Goal: Task Accomplishment & Management: Use online tool/utility

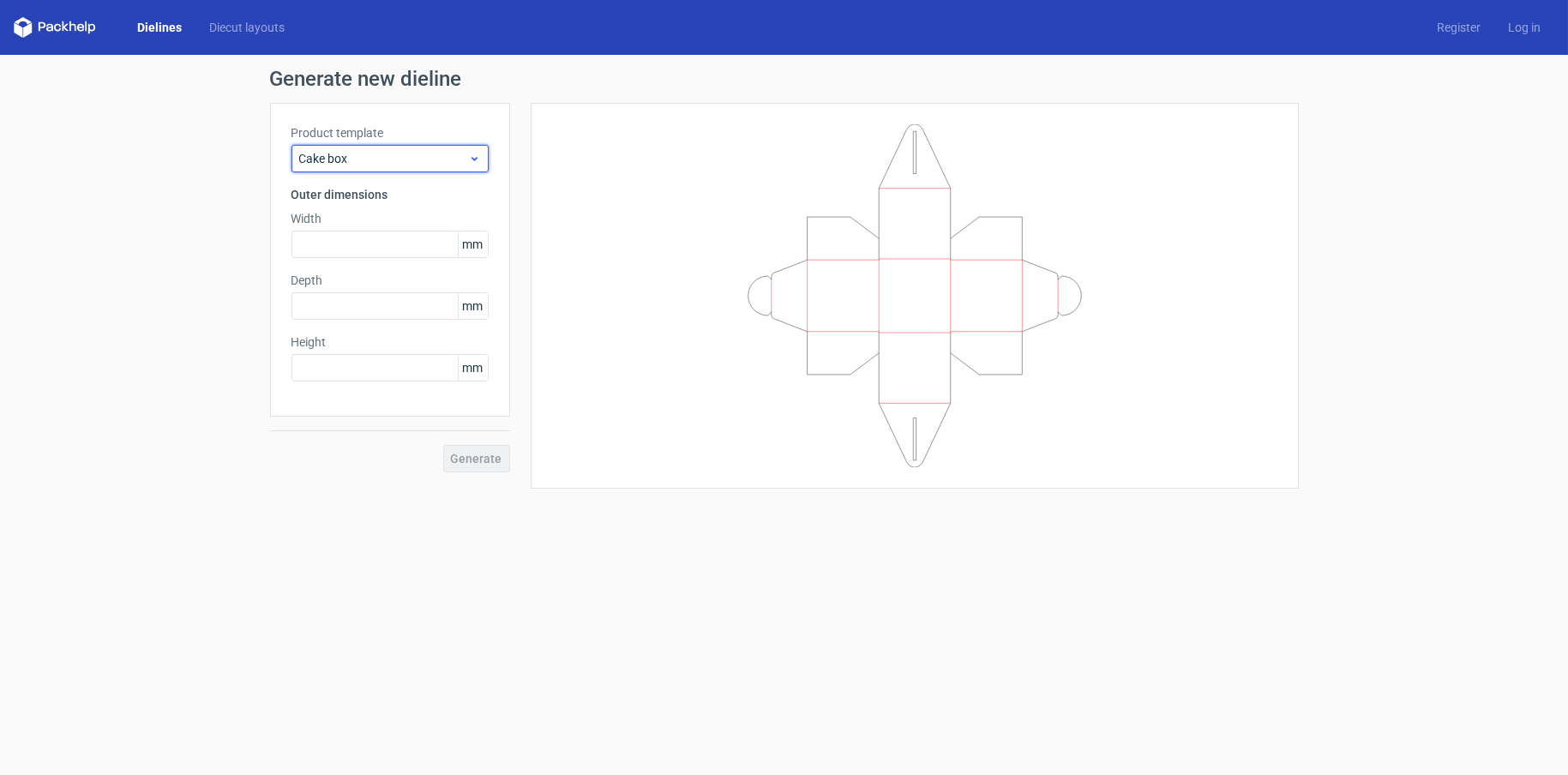
click at [371, 152] on span "Cake box" at bounding box center [383, 158] width 169 height 17
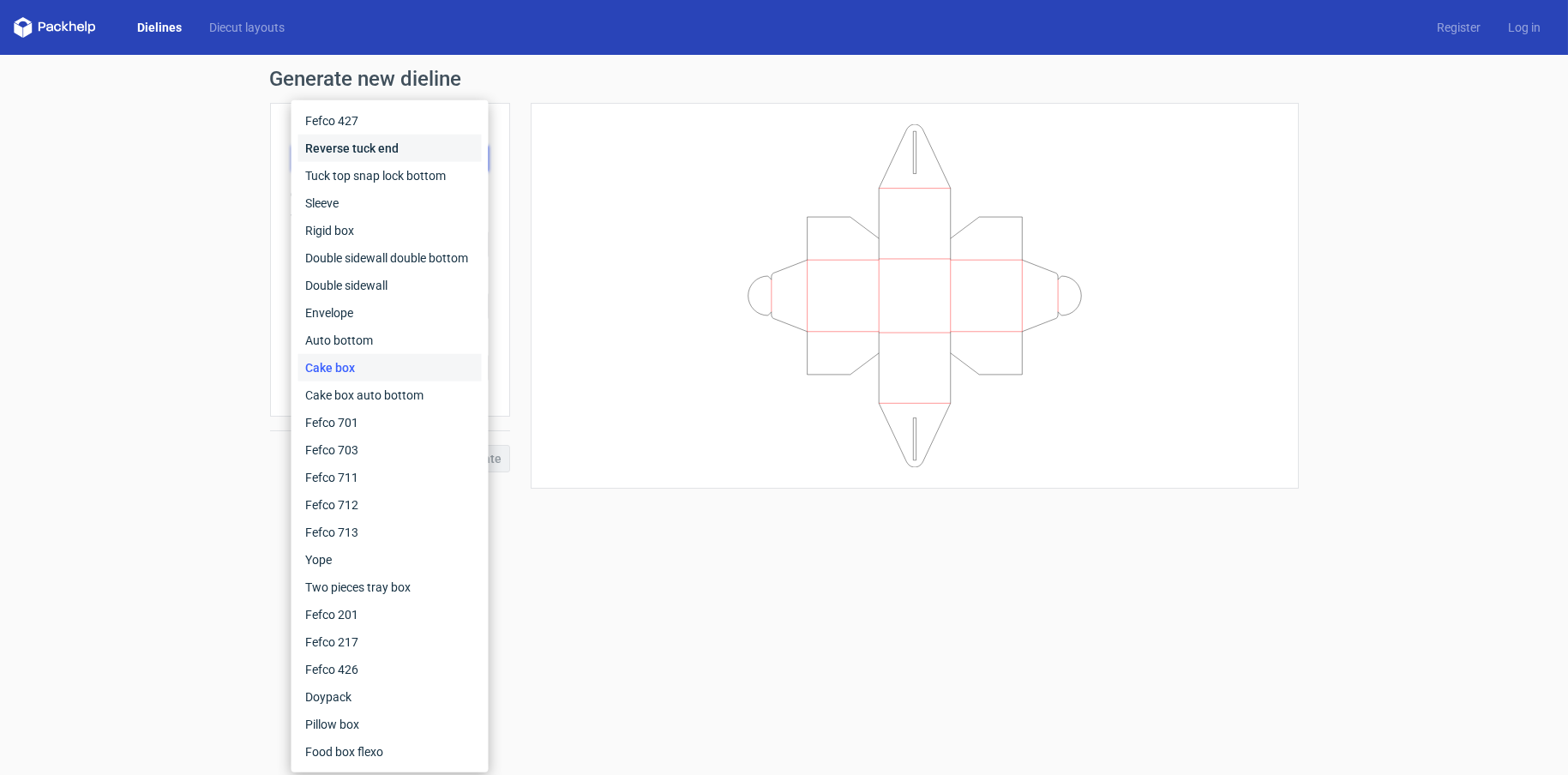
click at [387, 151] on div "Reverse tuck end" at bounding box center [390, 148] width 183 height 27
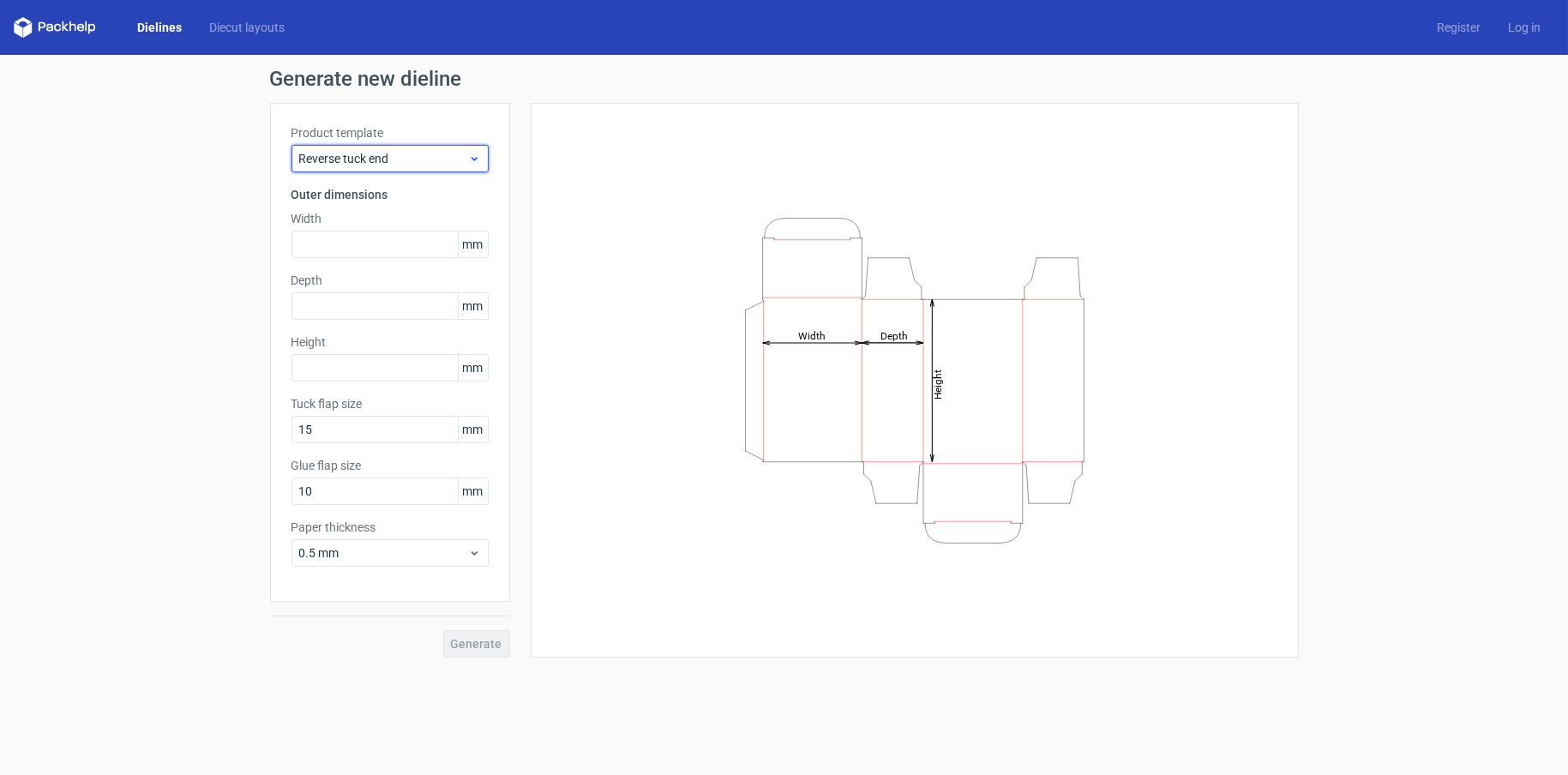
click at [408, 152] on span "Reverse tuck end" at bounding box center [383, 158] width 169 height 17
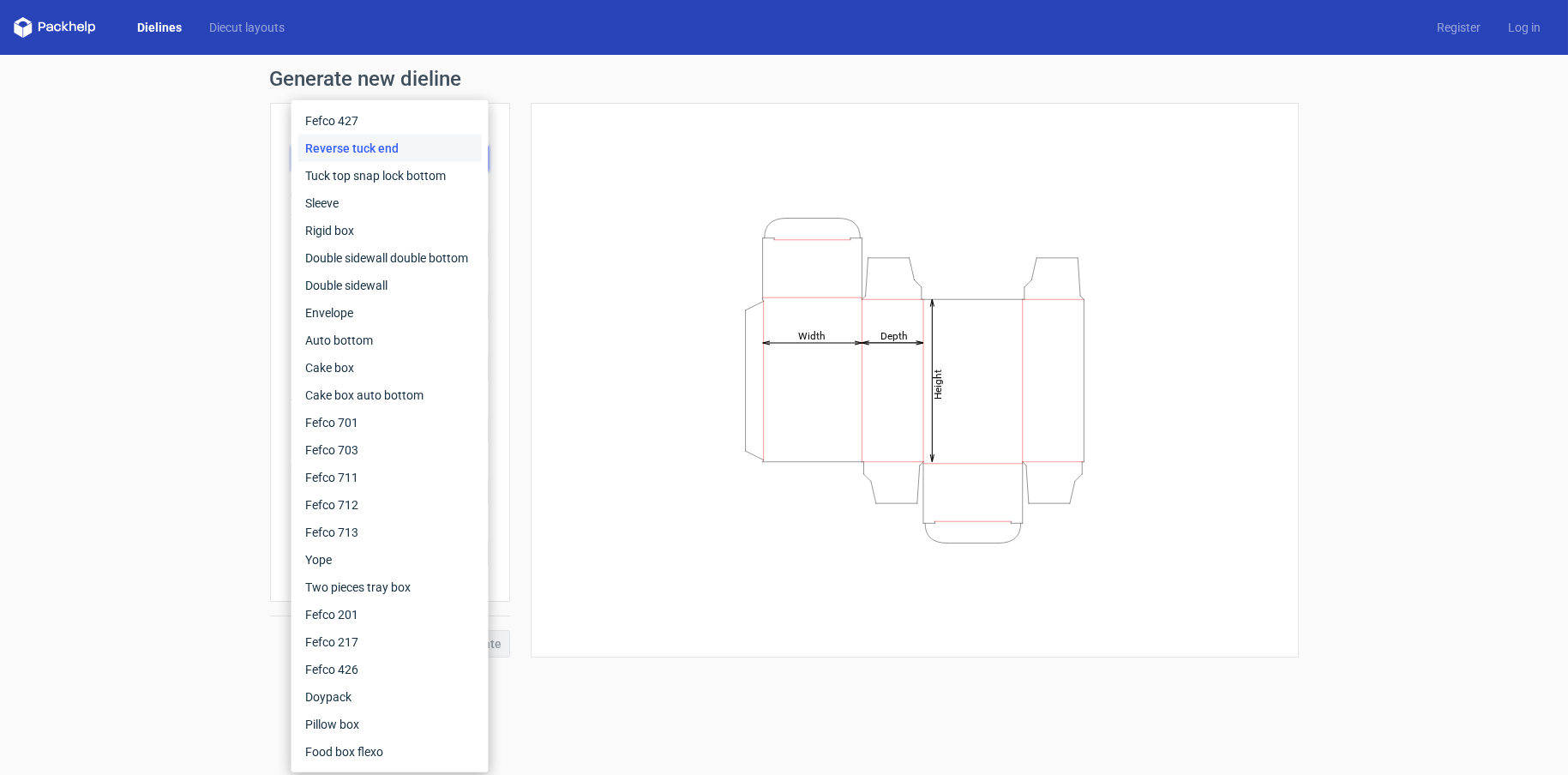
click at [384, 143] on div "Reverse tuck end" at bounding box center [390, 148] width 183 height 27
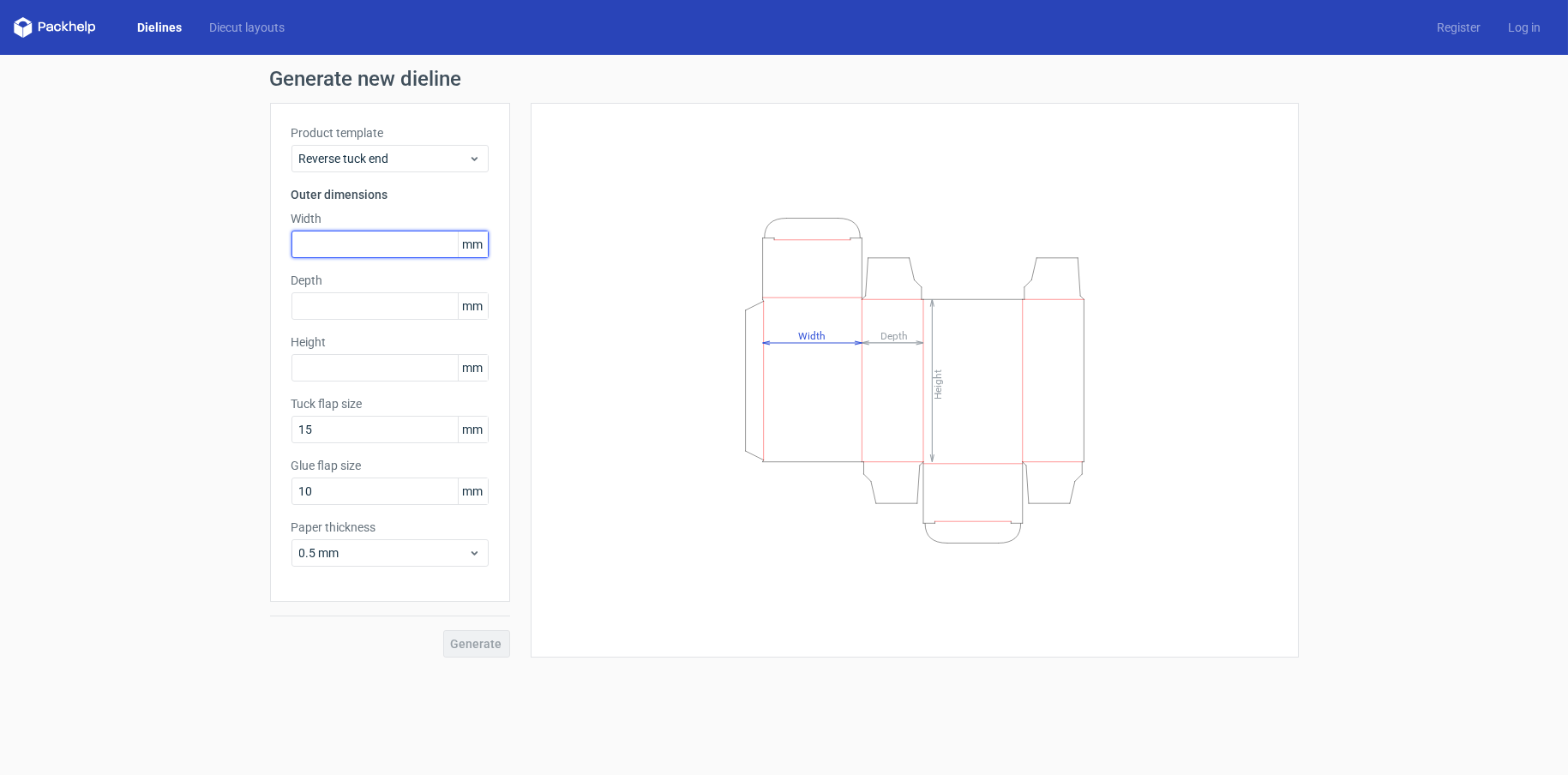
click at [361, 242] on input "text" at bounding box center [390, 244] width 197 height 27
type input "132"
type input "35"
type input "26"
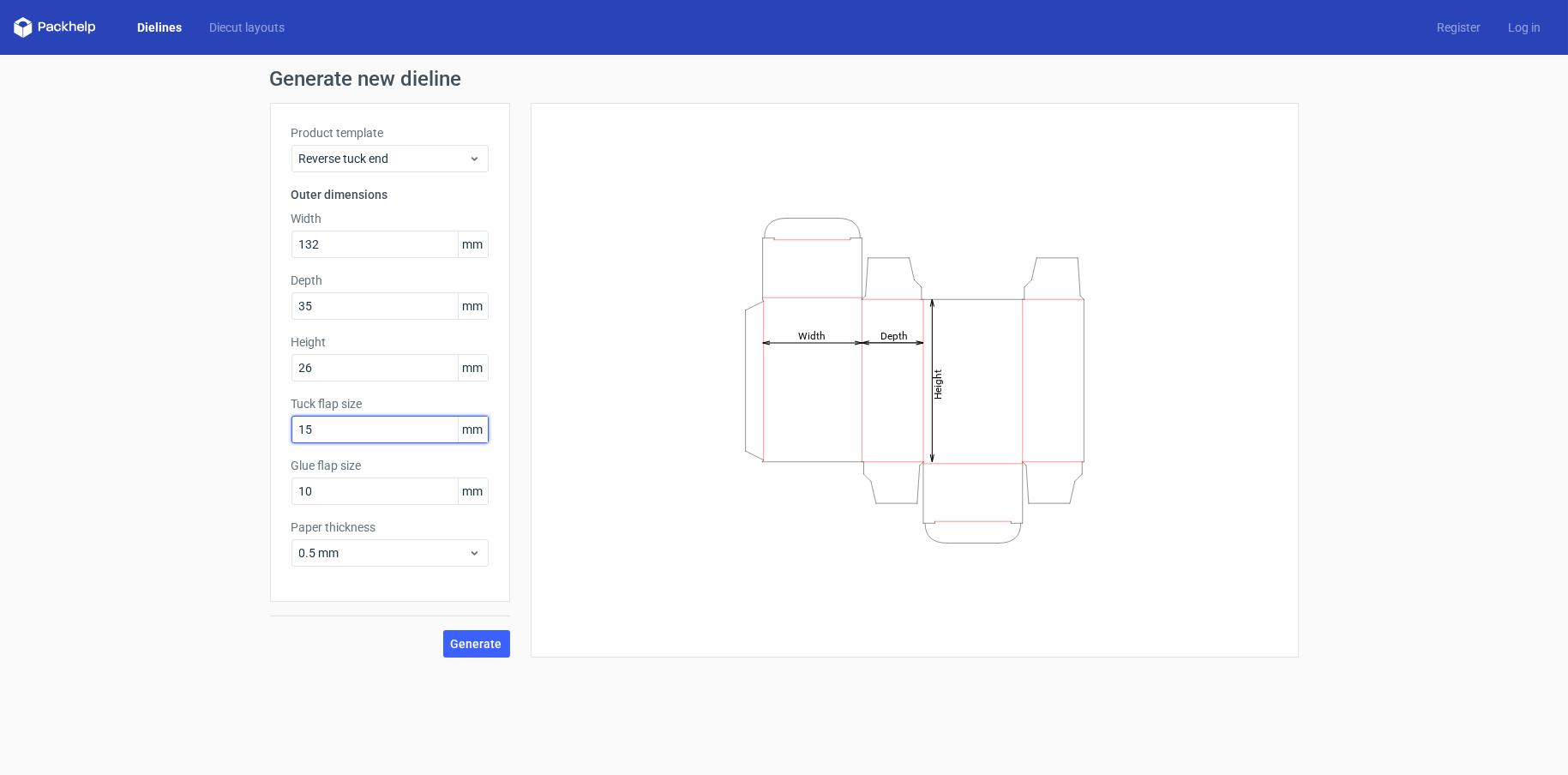
drag, startPoint x: 339, startPoint y: 426, endPoint x: 221, endPoint y: 427, distance: 118.0
click at [246, 427] on div "Generate new dieline Product template Reverse tuck end Outer dimensions Width 1…" at bounding box center [784, 363] width 1568 height 617
type input "12"
click at [355, 542] on div "0.5 mm" at bounding box center [390, 553] width 197 height 27
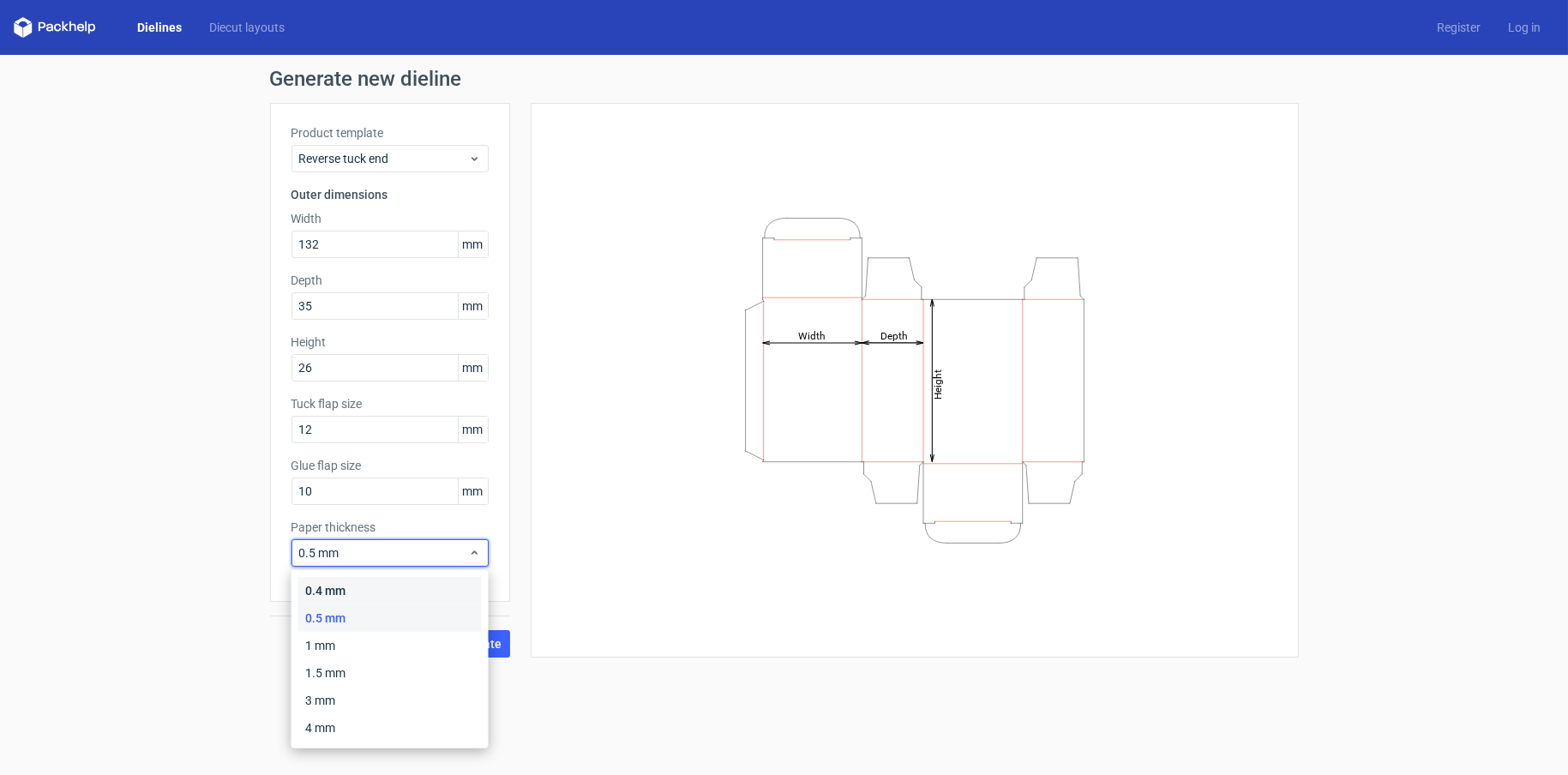
click at [342, 586] on div "0.4 mm" at bounding box center [390, 591] width 183 height 27
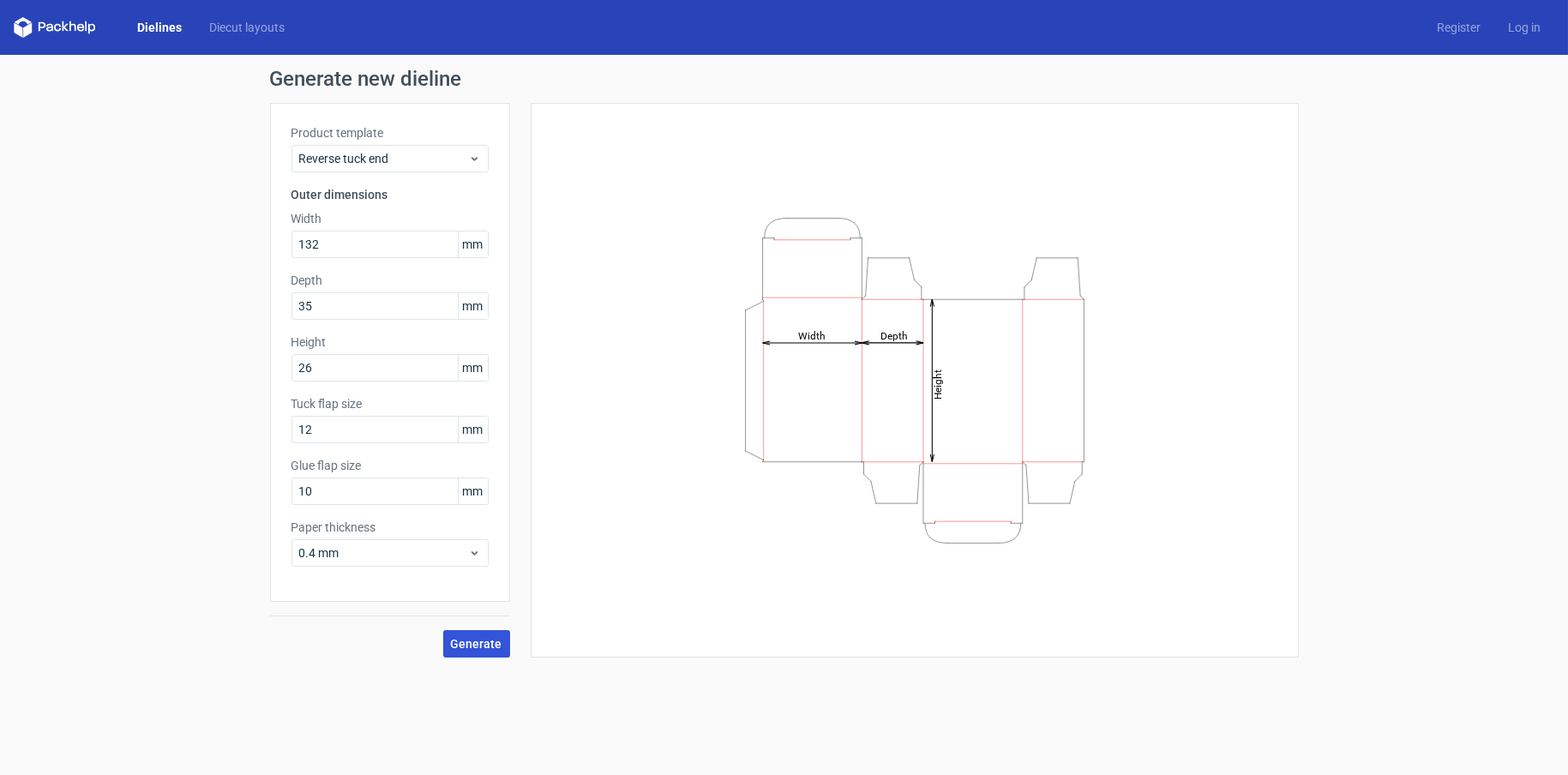
click at [480, 640] on span "Generate" at bounding box center [476, 644] width 51 height 12
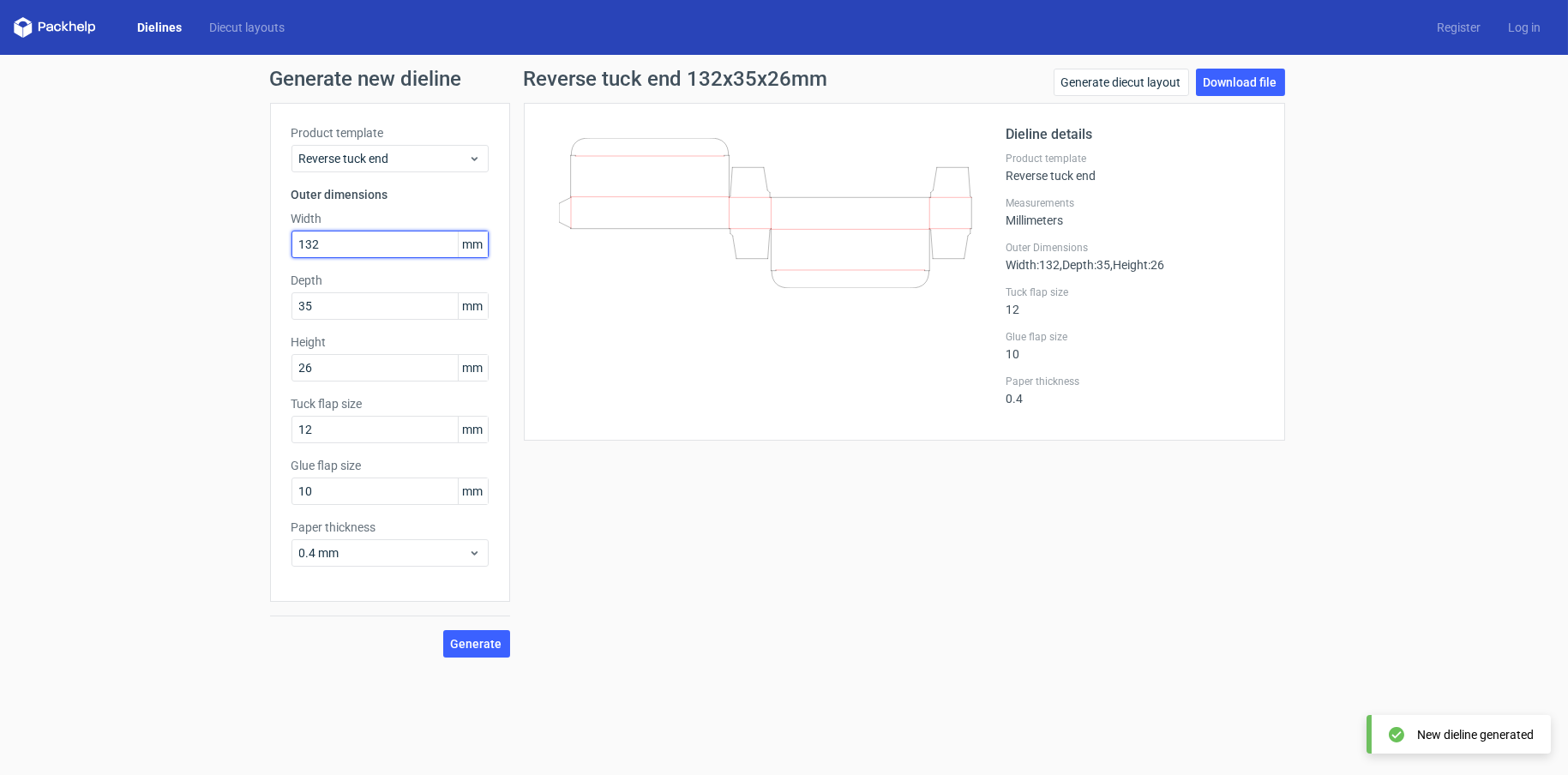
drag, startPoint x: 342, startPoint y: 247, endPoint x: 212, endPoint y: 253, distance: 130.1
click at [212, 253] on div "Generate new dieline Product template Reverse tuck end Outer dimensions Width 1…" at bounding box center [784, 363] width 1568 height 617
type input "35"
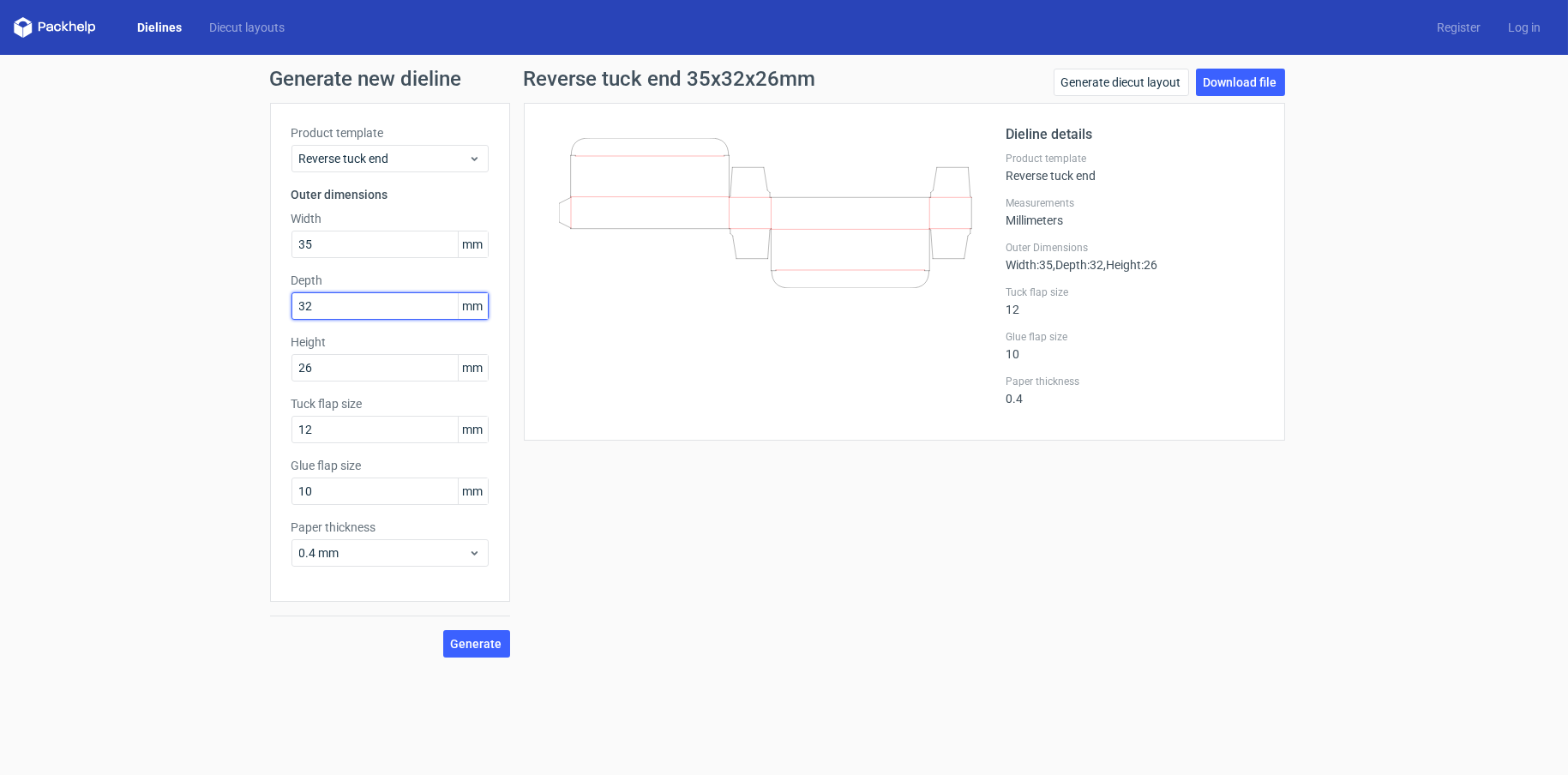
type input "32"
click at [481, 645] on span "Generate" at bounding box center [476, 644] width 51 height 12
drag, startPoint x: 334, startPoint y: 377, endPoint x: 93, endPoint y: 376, distance: 241.0
click at [100, 374] on div "Generate new dieline Product template Reverse tuck end Outer dimensions Width 3…" at bounding box center [784, 363] width 1568 height 617
type input "135"
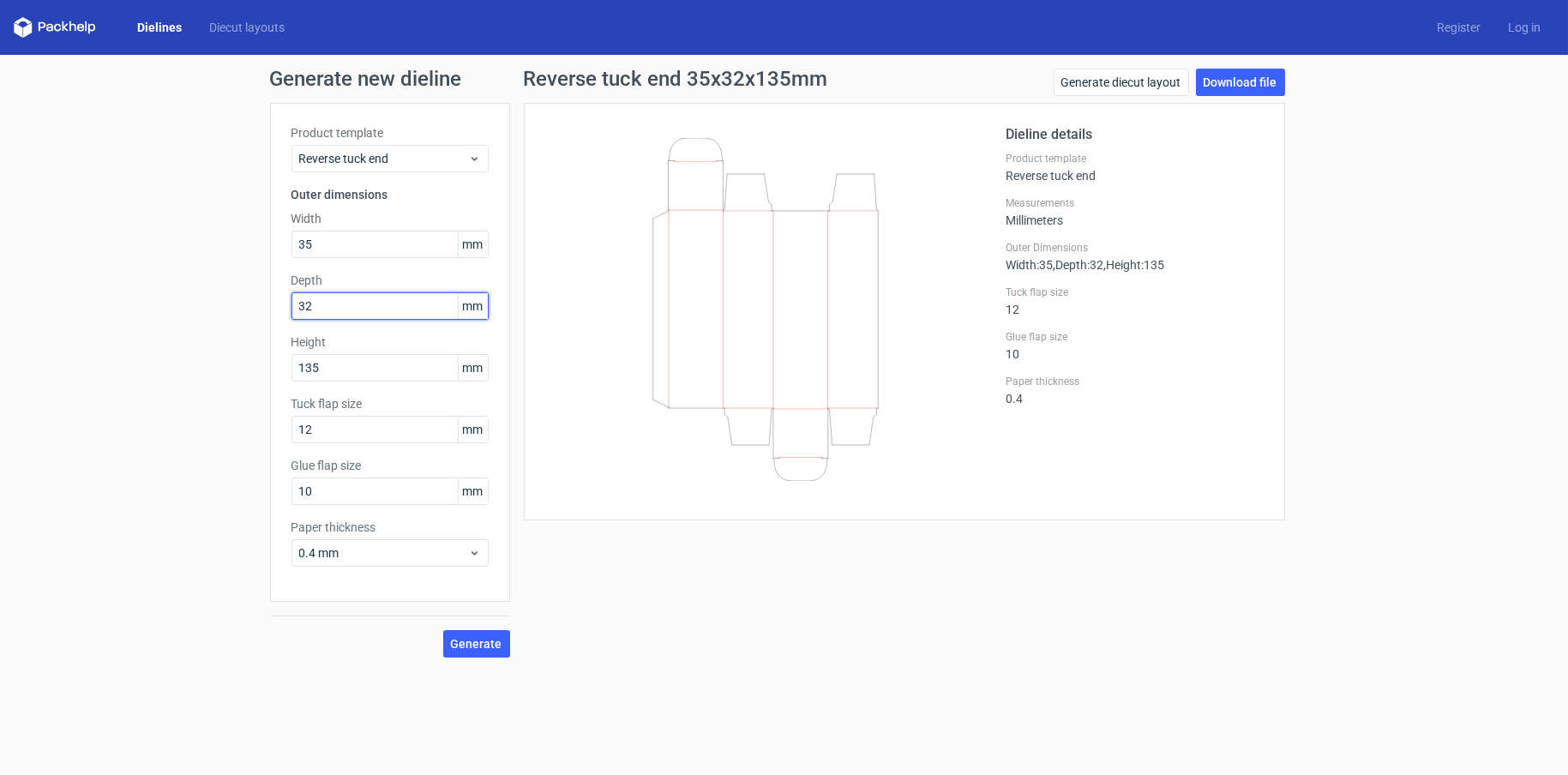
drag, startPoint x: 325, startPoint y: 303, endPoint x: 217, endPoint y: 308, distance: 108.1
click at [218, 307] on div "Generate new dieline Product template Reverse tuck end Outer dimensions Width 3…" at bounding box center [784, 363] width 1568 height 617
type input "26"
click at [443, 630] on button "Generate" at bounding box center [476, 644] width 67 height 27
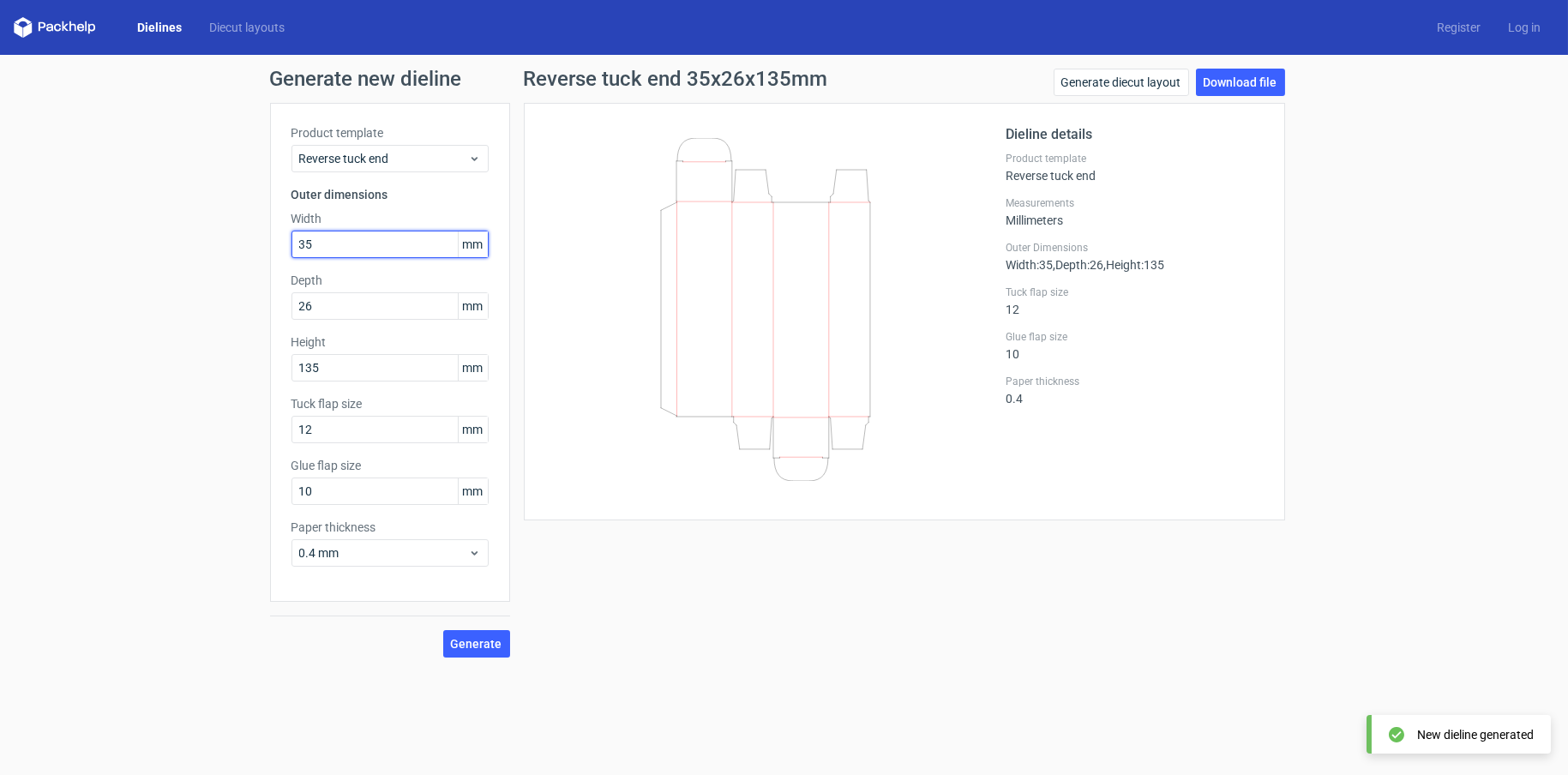
drag, startPoint x: 324, startPoint y: 242, endPoint x: 169, endPoint y: 247, distance: 155.1
click at [169, 247] on div "Generate new dieline Product template Reverse tuck end Outer dimensions Width 3…" at bounding box center [784, 363] width 1568 height 617
click at [477, 642] on span "Generate" at bounding box center [476, 644] width 51 height 12
click at [474, 659] on div "Generate new dieline Product template Reverse tuck end Outer dimensions Width 3…" at bounding box center [784, 363] width 1568 height 617
click at [478, 648] on span "Generate" at bounding box center [476, 644] width 51 height 12
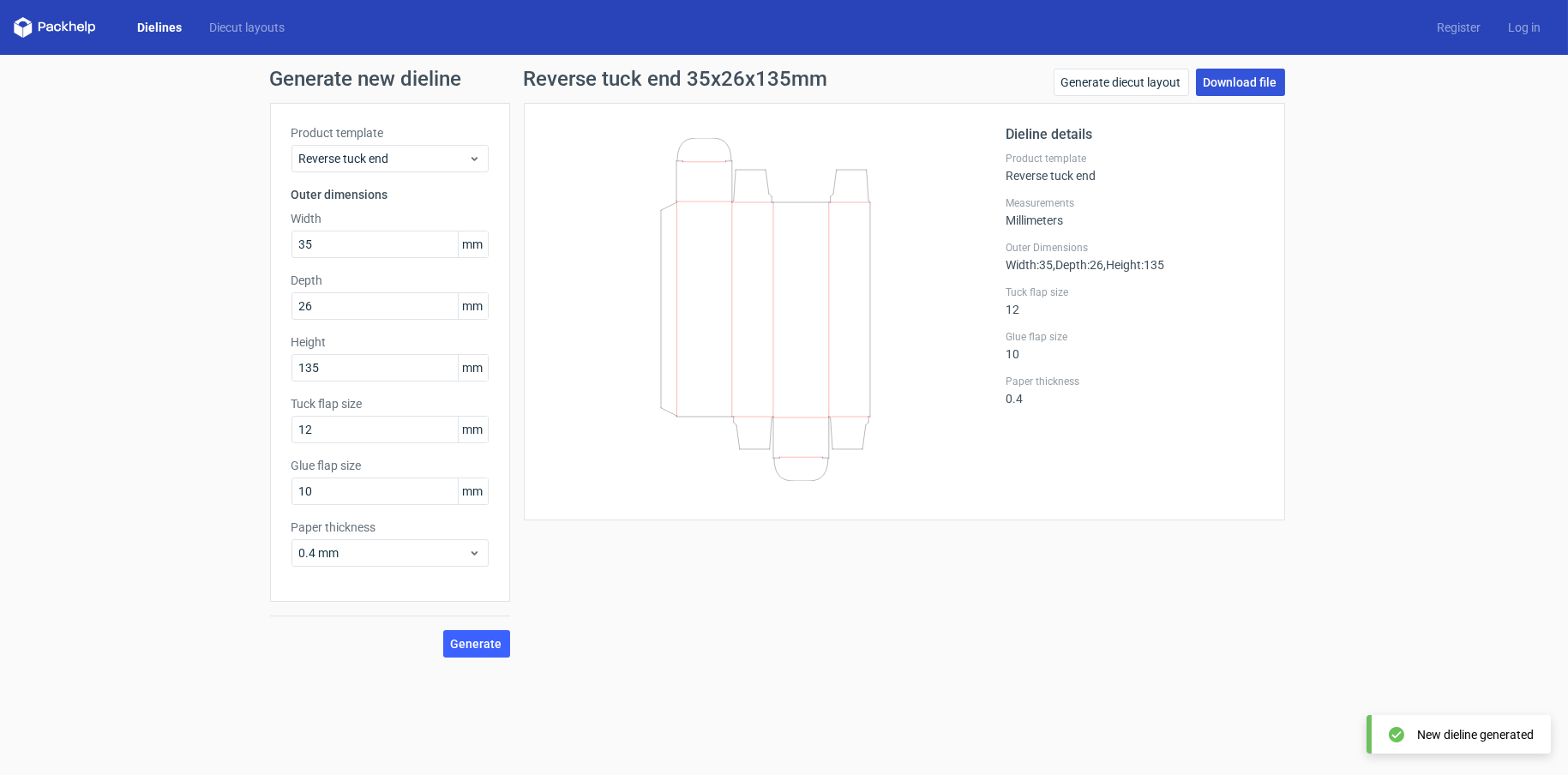
click at [1246, 89] on link "Download file" at bounding box center [1240, 82] width 89 height 27
